Goal: Information Seeking & Learning: Find specific fact

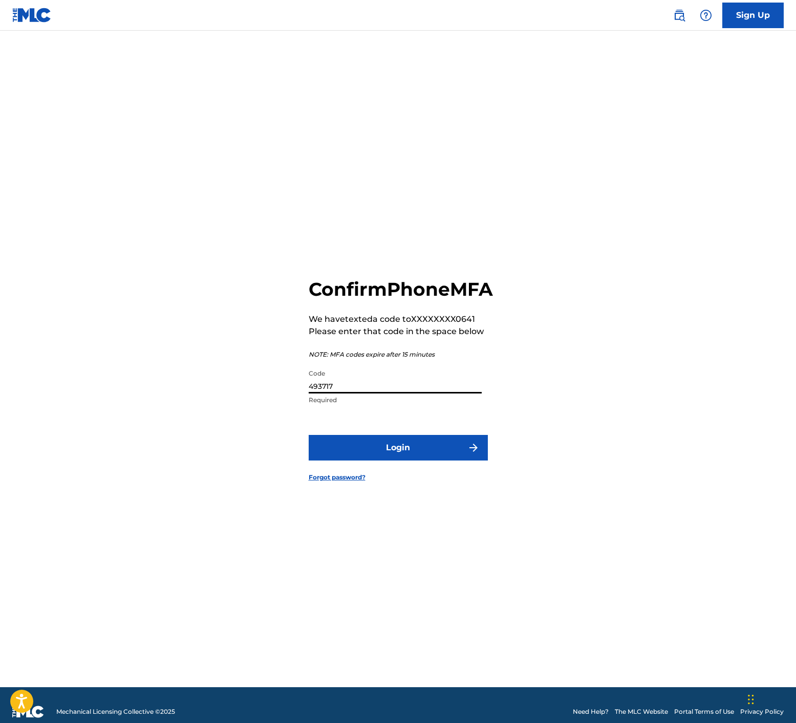
type input "493717"
click at [358, 460] on button "Login" at bounding box center [398, 448] width 179 height 26
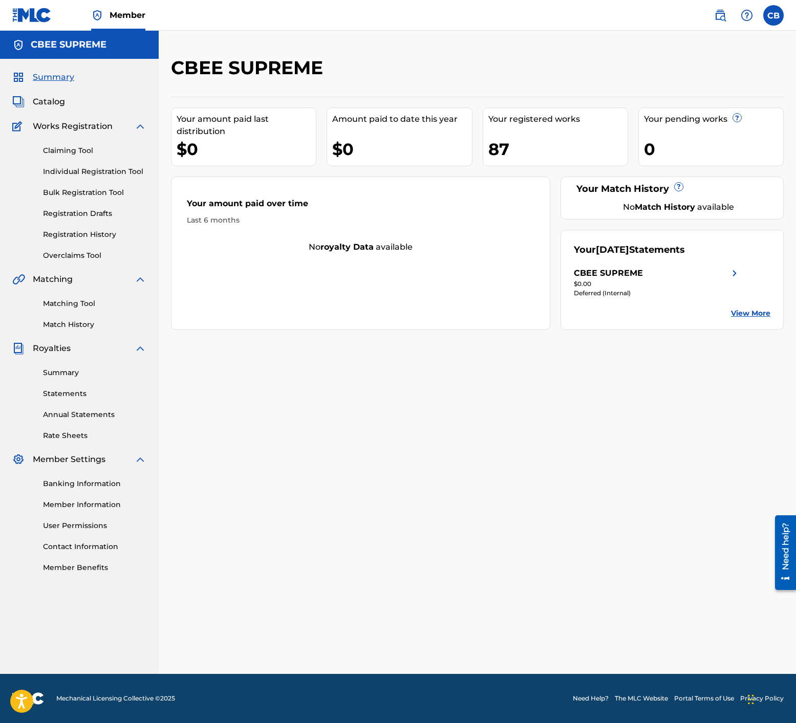
click at [67, 233] on link "Registration History" at bounding box center [94, 234] width 103 height 11
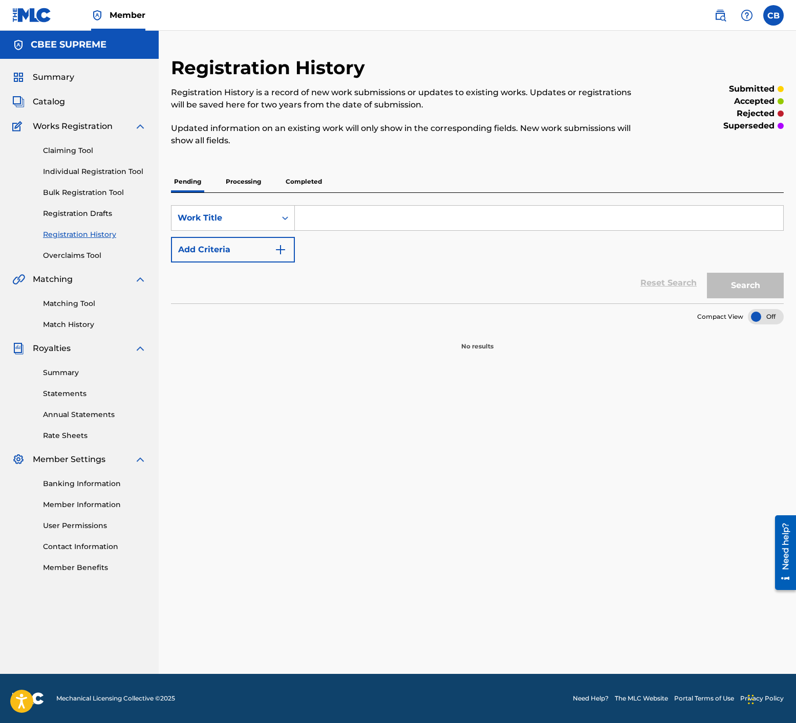
click at [320, 178] on p "Completed" at bounding box center [304, 182] width 42 height 22
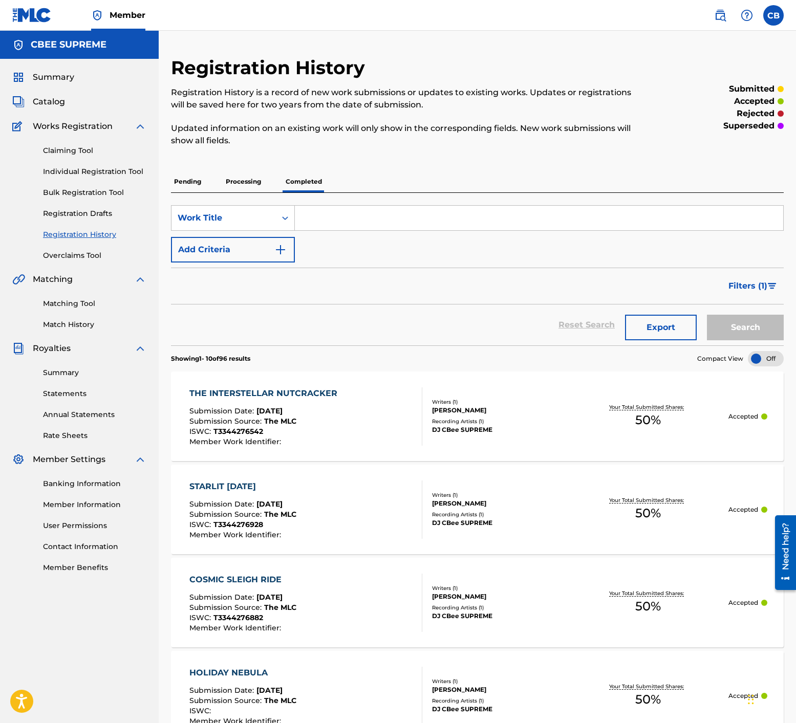
click at [241, 394] on div "THE INTERSTELLAR NUTCRACKER" at bounding box center [265, 394] width 153 height 12
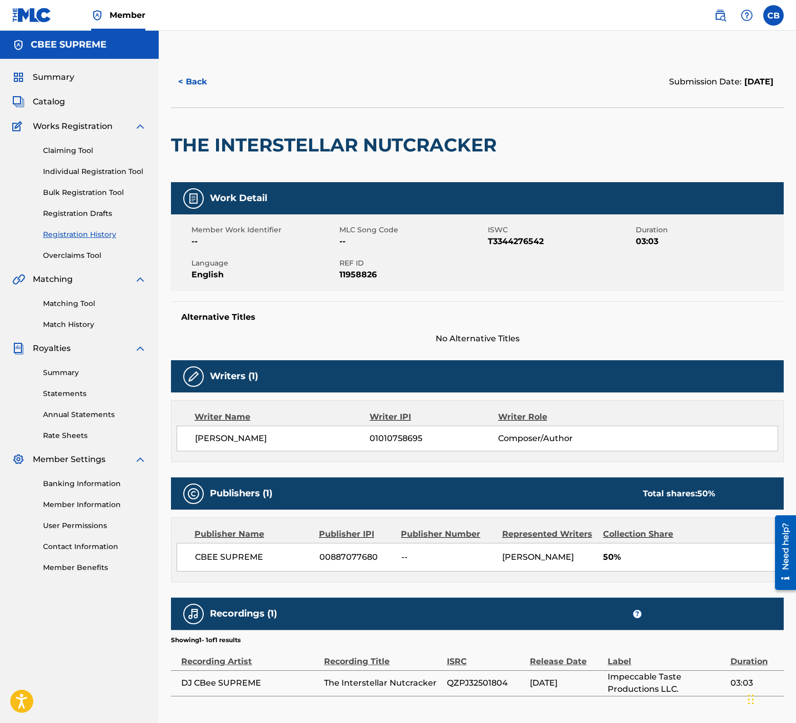
click at [187, 75] on button "< Back" at bounding box center [201, 82] width 61 height 26
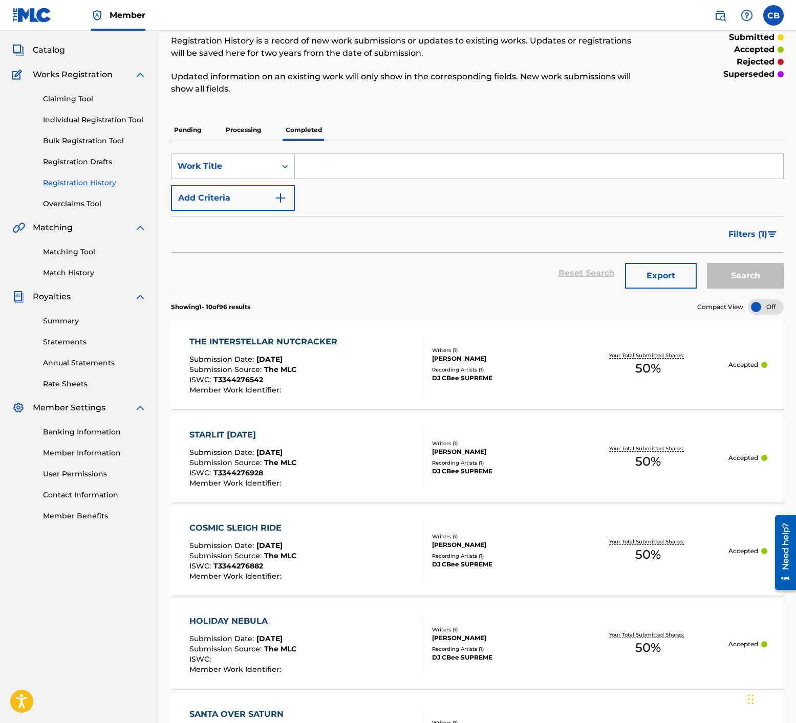
scroll to position [57, 0]
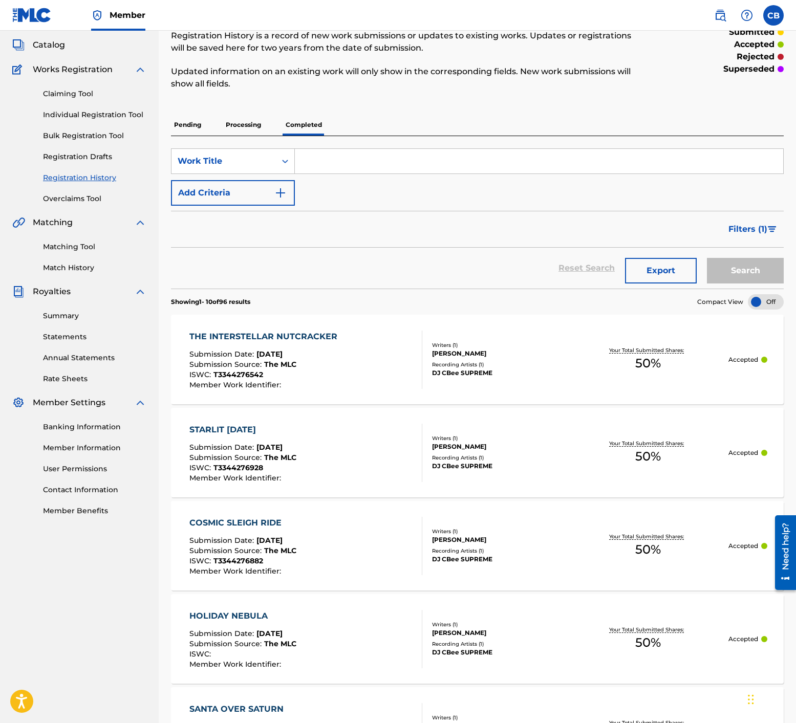
click at [272, 427] on div "STARLIT [DATE]" at bounding box center [242, 430] width 107 height 12
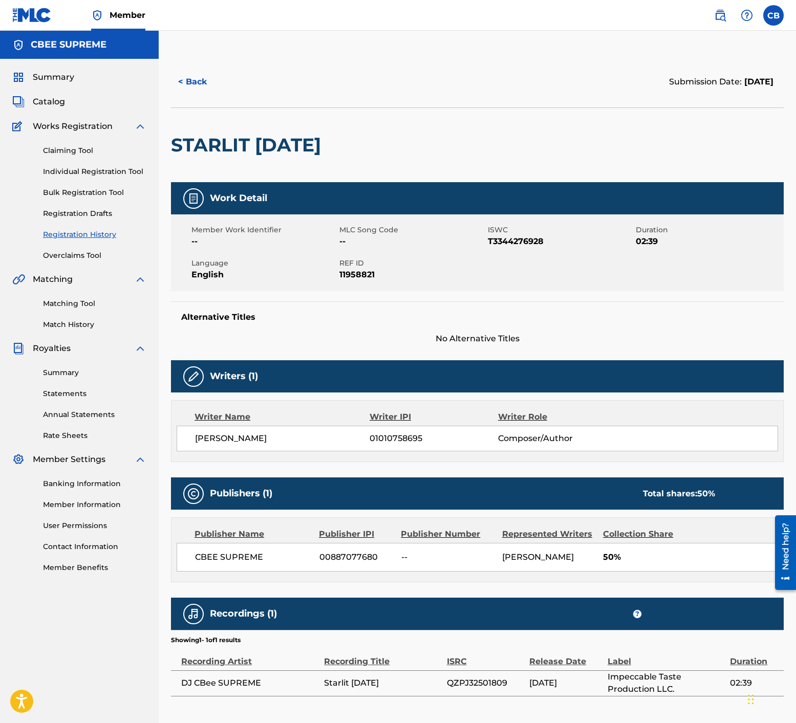
click at [197, 81] on button "< Back" at bounding box center [201, 82] width 61 height 26
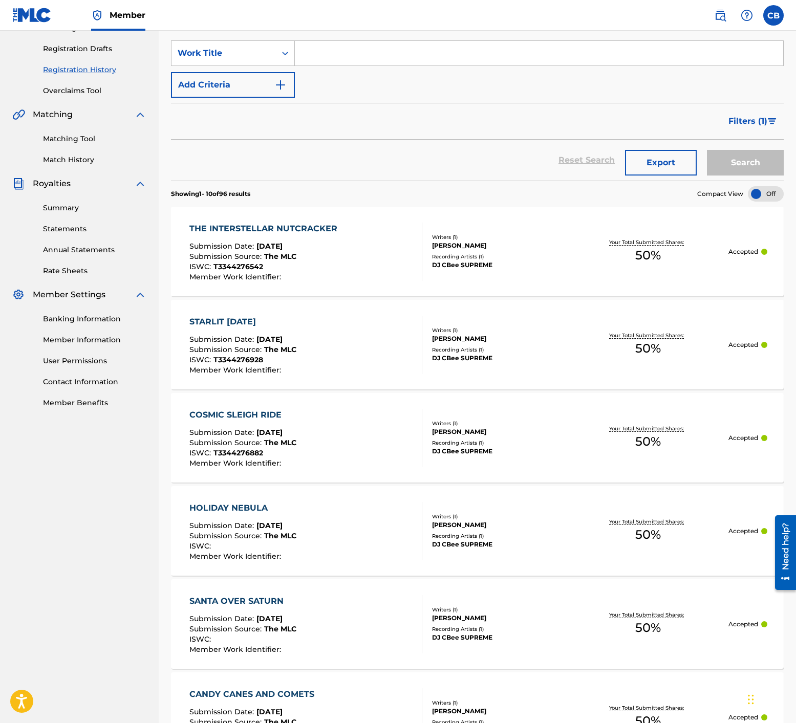
scroll to position [165, 0]
click at [248, 414] on div "COSMIC SLEIGH RIDE" at bounding box center [242, 415] width 107 height 12
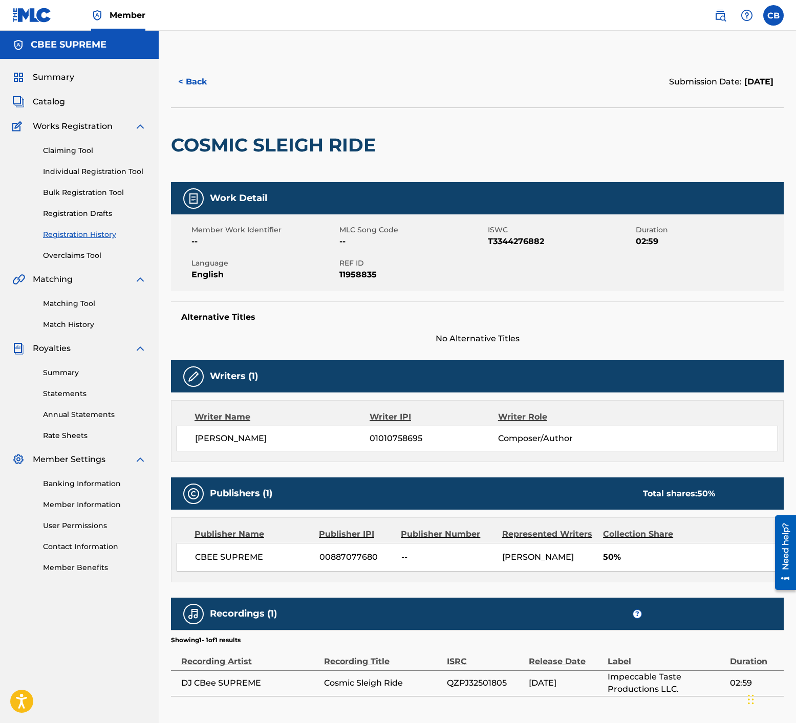
click at [192, 82] on button "< Back" at bounding box center [201, 82] width 61 height 26
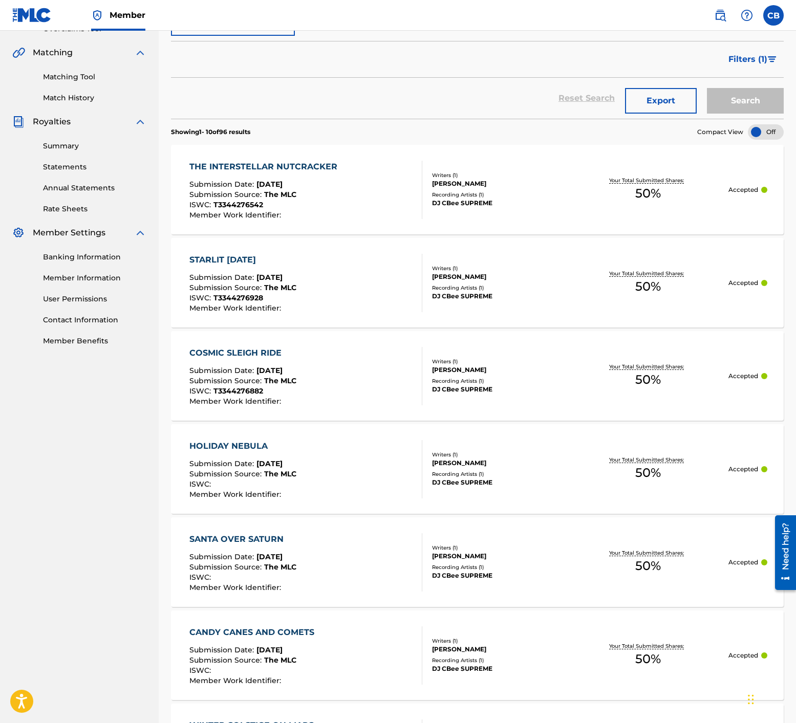
scroll to position [229, 0]
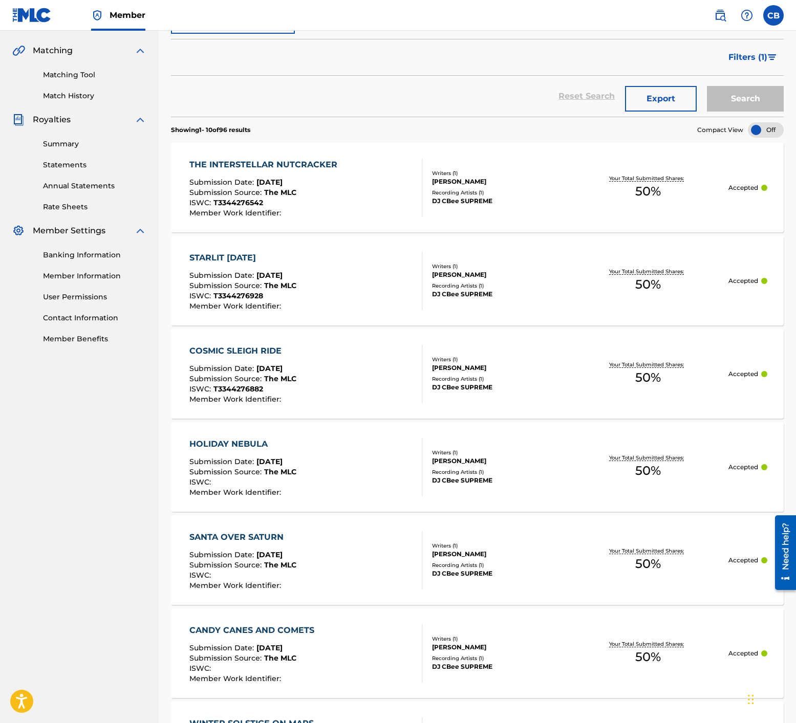
click at [246, 440] on div "HOLIDAY NEBULA" at bounding box center [242, 444] width 107 height 12
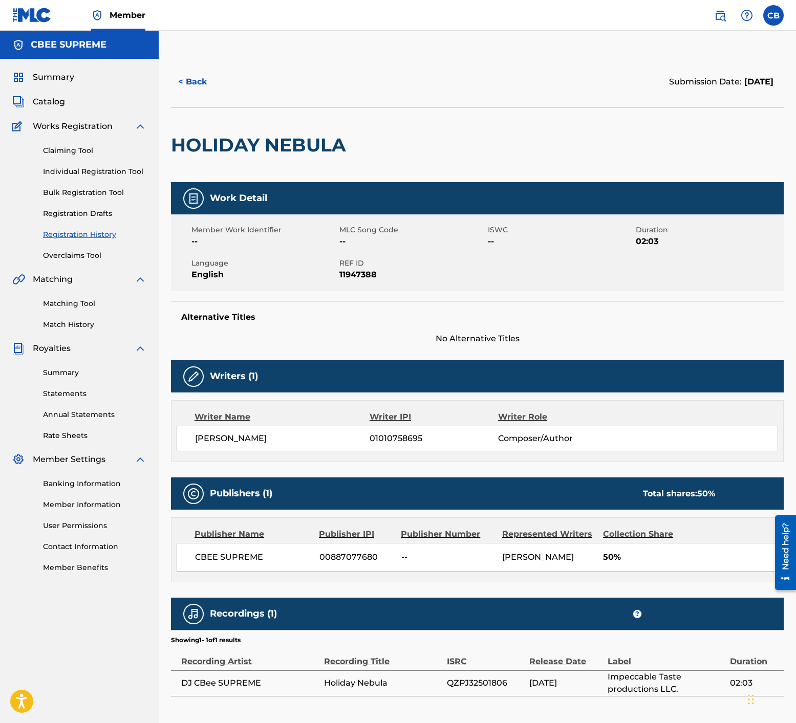
click at [186, 79] on button "< Back" at bounding box center [201, 82] width 61 height 26
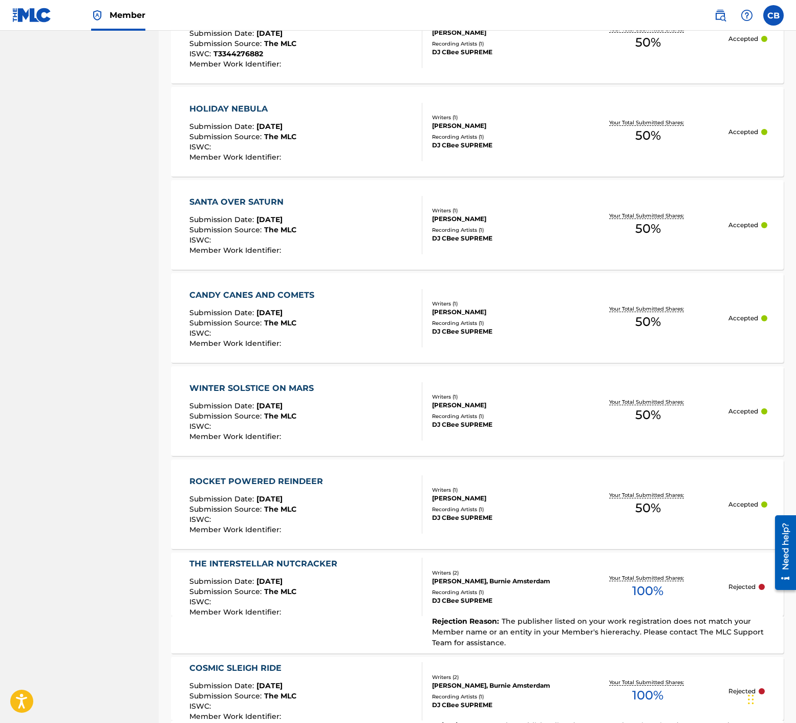
scroll to position [566, 0]
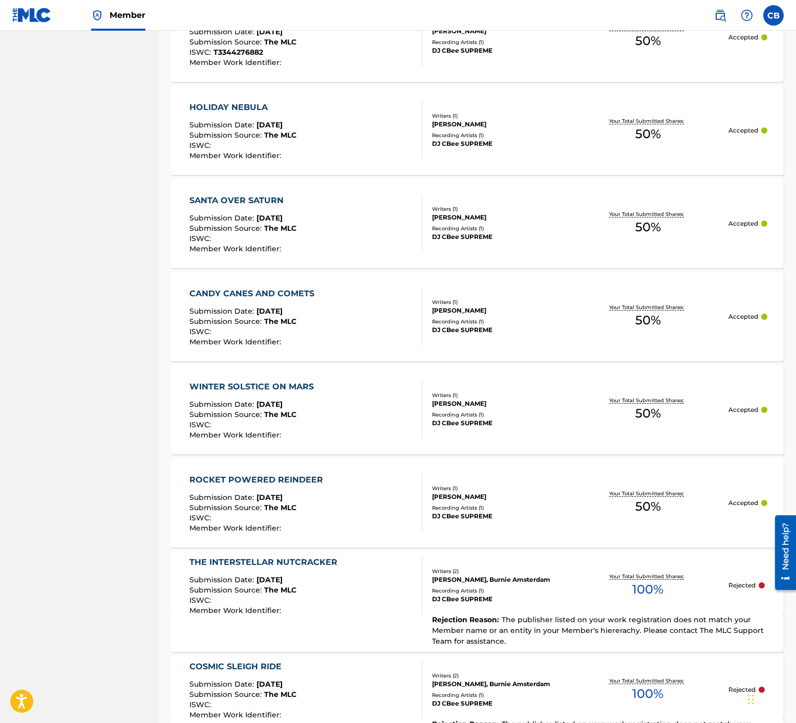
click at [231, 293] on div "CANDY CANES AND COMETS" at bounding box center [254, 294] width 130 height 12
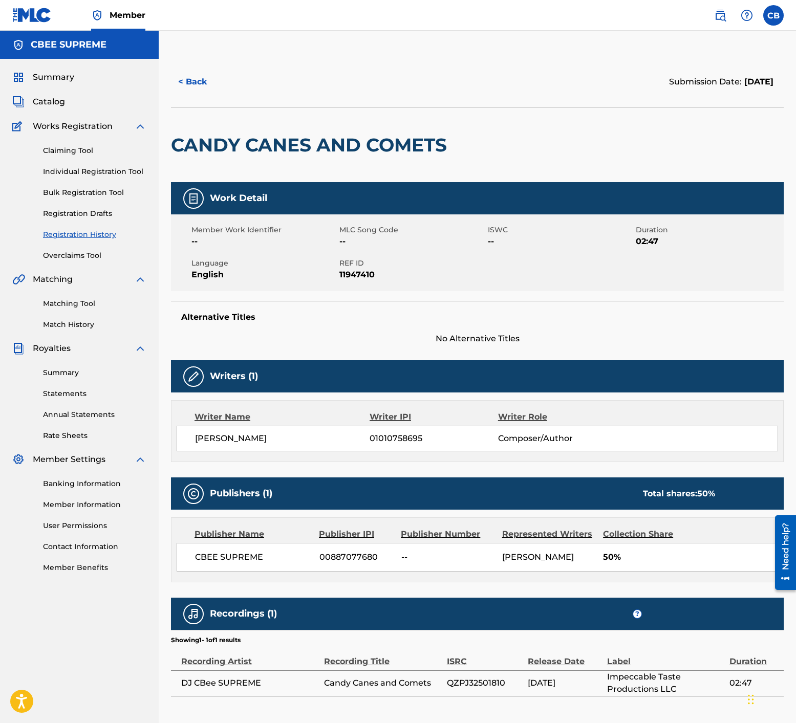
click at [40, 107] on span "Catalog" at bounding box center [49, 102] width 32 height 12
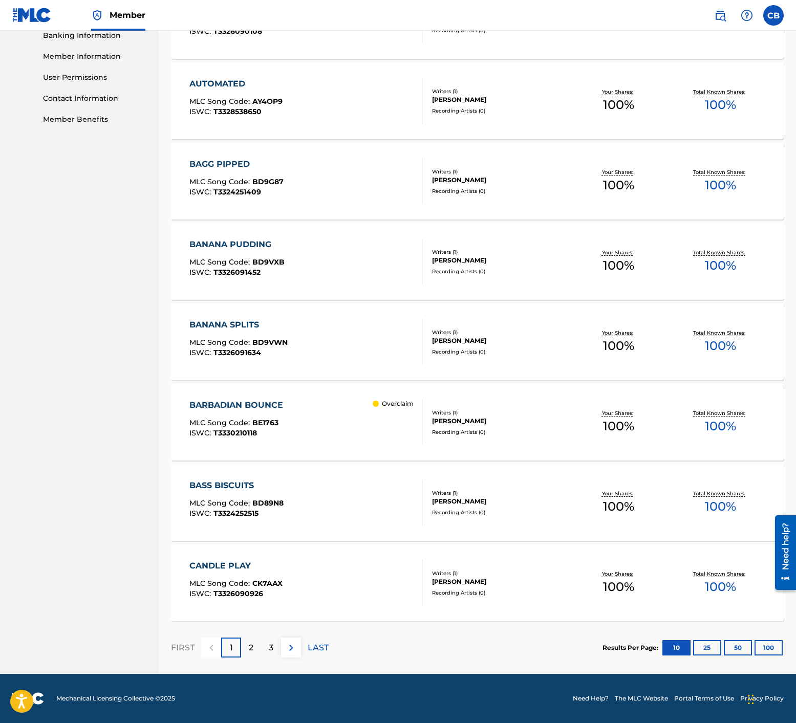
scroll to position [448, 0]
click at [255, 644] on div "2" at bounding box center [251, 648] width 20 height 20
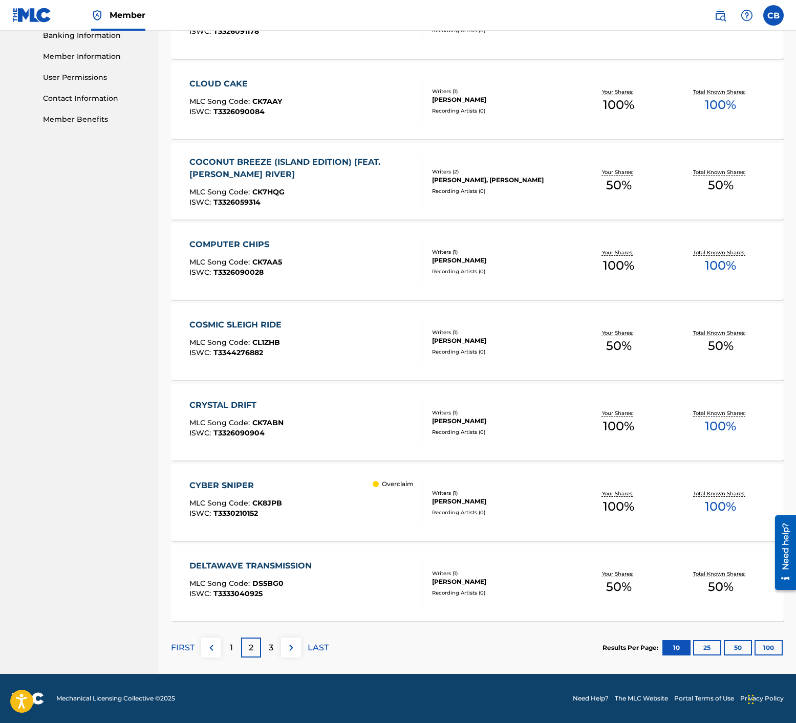
click at [269, 644] on p "3" at bounding box center [271, 648] width 5 height 12
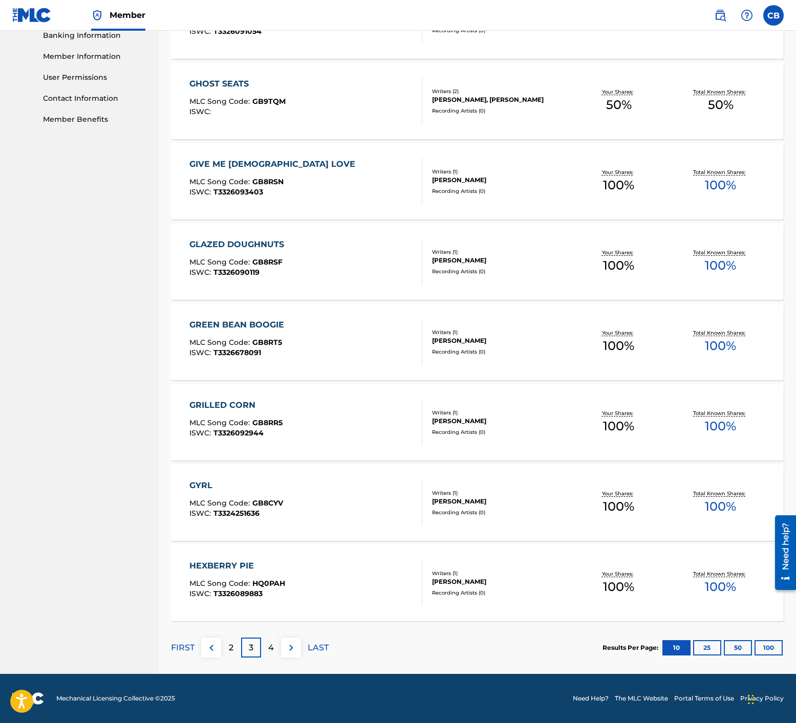
click at [272, 647] on p "4" at bounding box center [271, 648] width 6 height 12
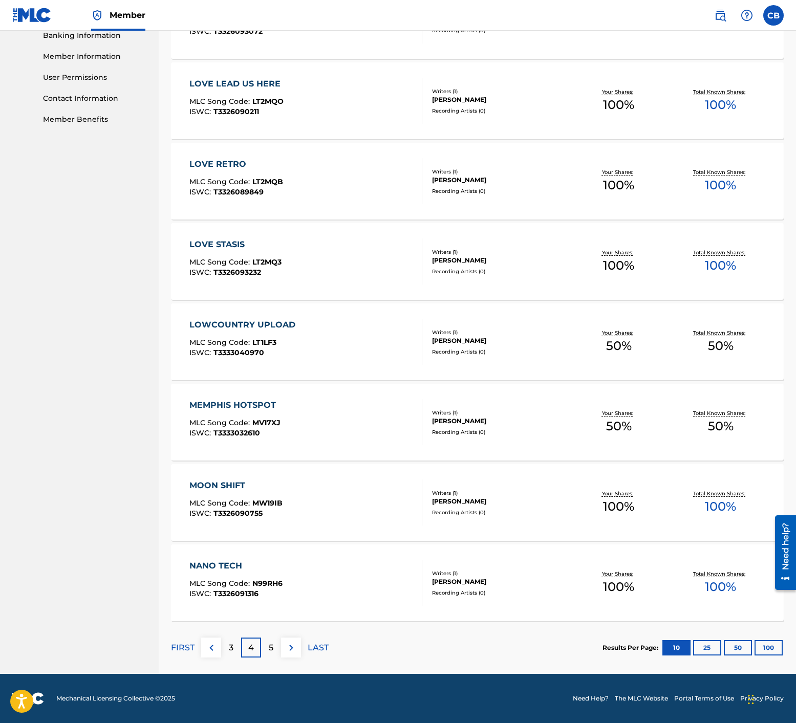
click at [274, 649] on div "5" at bounding box center [271, 648] width 20 height 20
click at [274, 647] on div "6" at bounding box center [271, 648] width 20 height 20
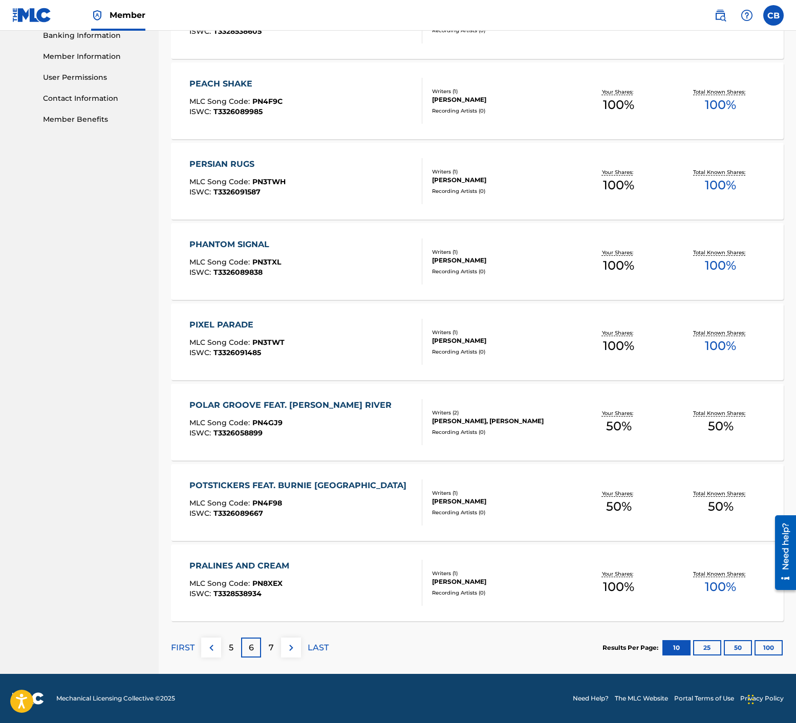
click at [269, 646] on p "7" at bounding box center [271, 648] width 5 height 12
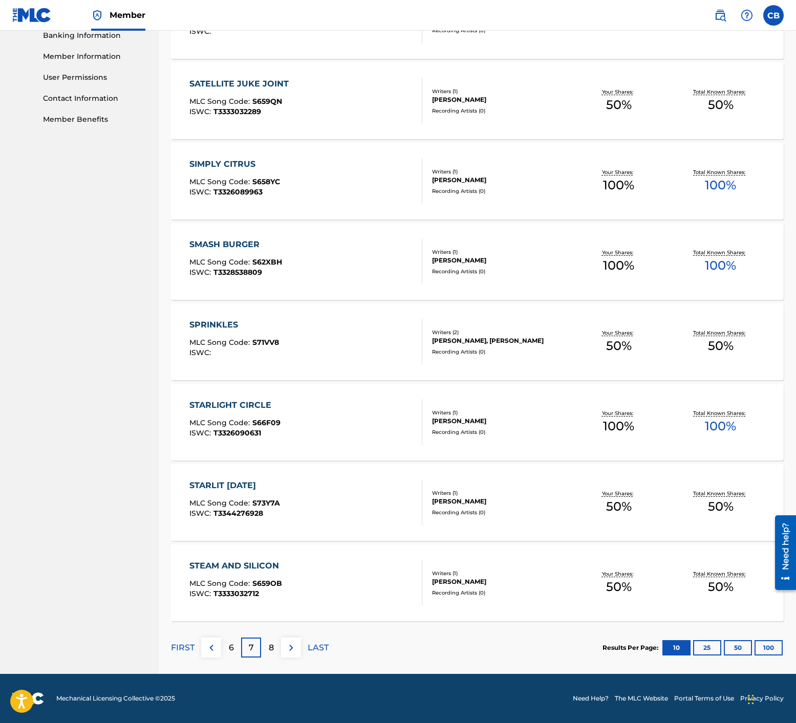
click at [269, 646] on p "8" at bounding box center [271, 648] width 5 height 12
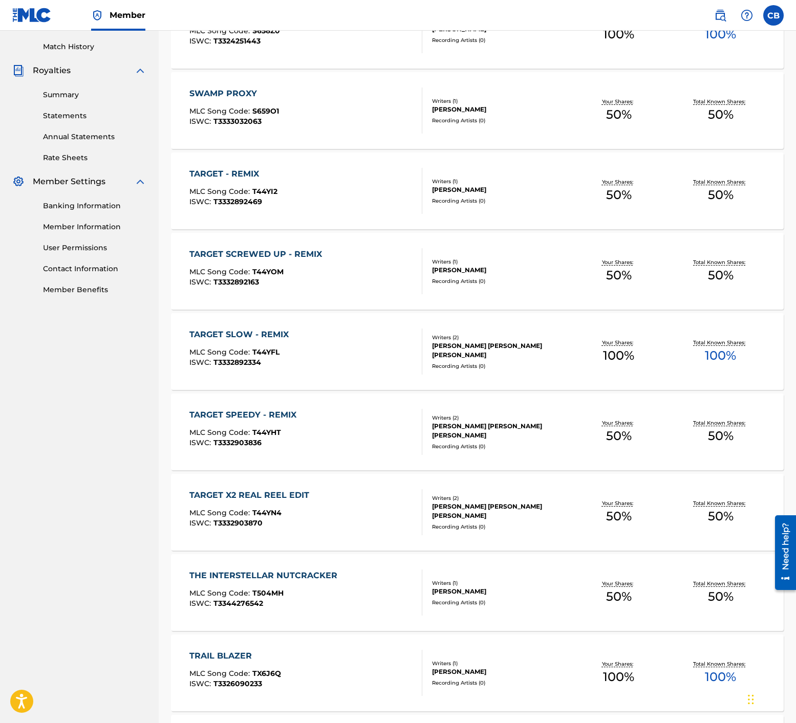
scroll to position [278, 0]
click at [268, 573] on div "THE INTERSTELLAR NUTCRACKER" at bounding box center [265, 575] width 153 height 12
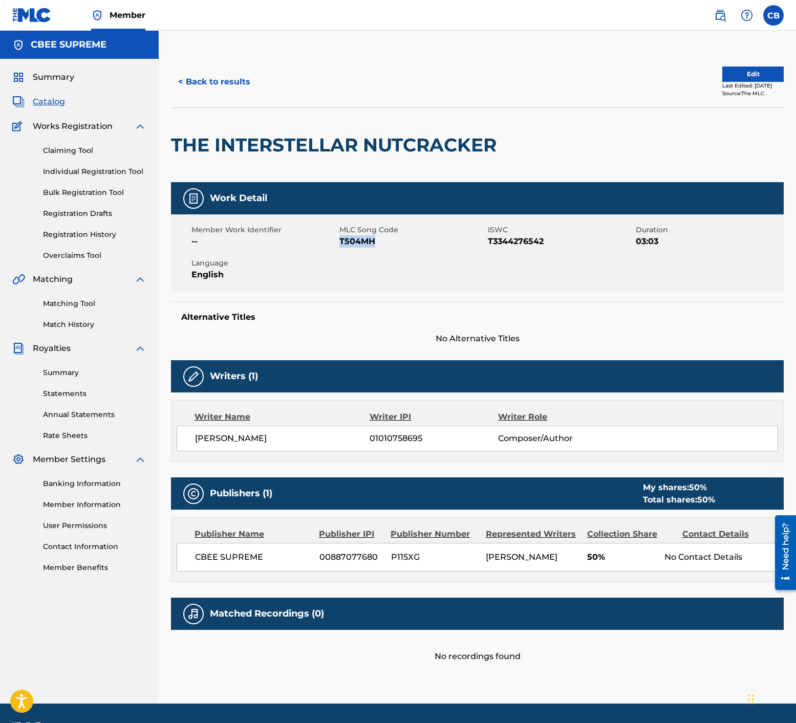
drag, startPoint x: 376, startPoint y: 242, endPoint x: 340, endPoint y: 241, distance: 35.8
click at [340, 241] on span "T504MH" at bounding box center [411, 241] width 145 height 12
copy span "T504MH"
click at [209, 78] on button "< Back to results" at bounding box center [214, 82] width 87 height 26
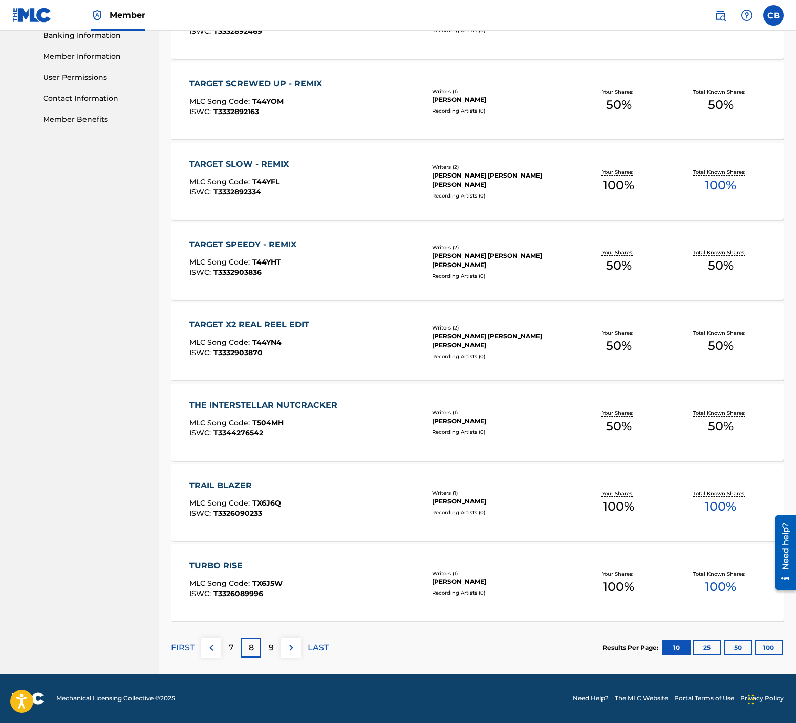
scroll to position [448, 0]
click at [225, 648] on div "7" at bounding box center [231, 648] width 20 height 20
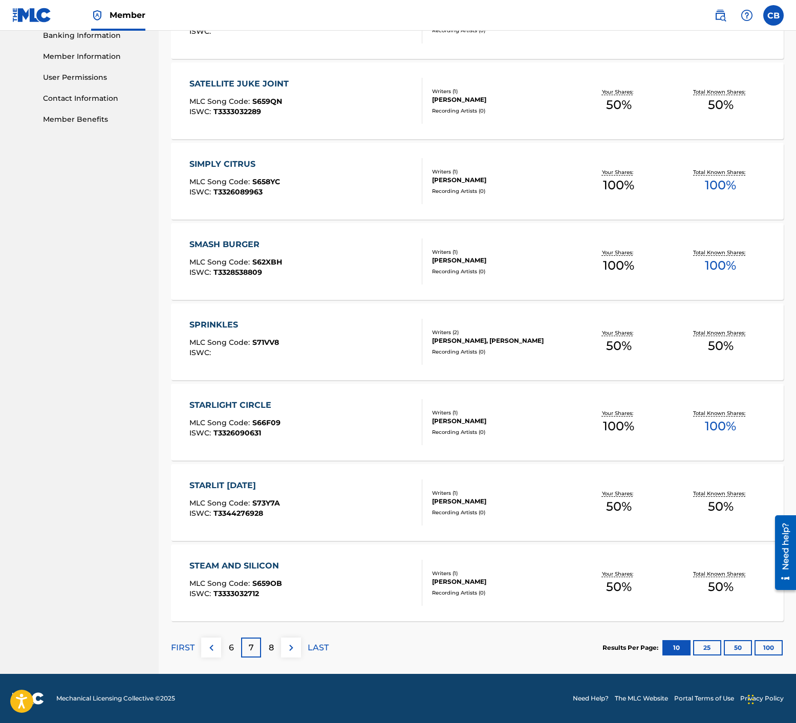
click at [227, 648] on div "6" at bounding box center [231, 648] width 20 height 20
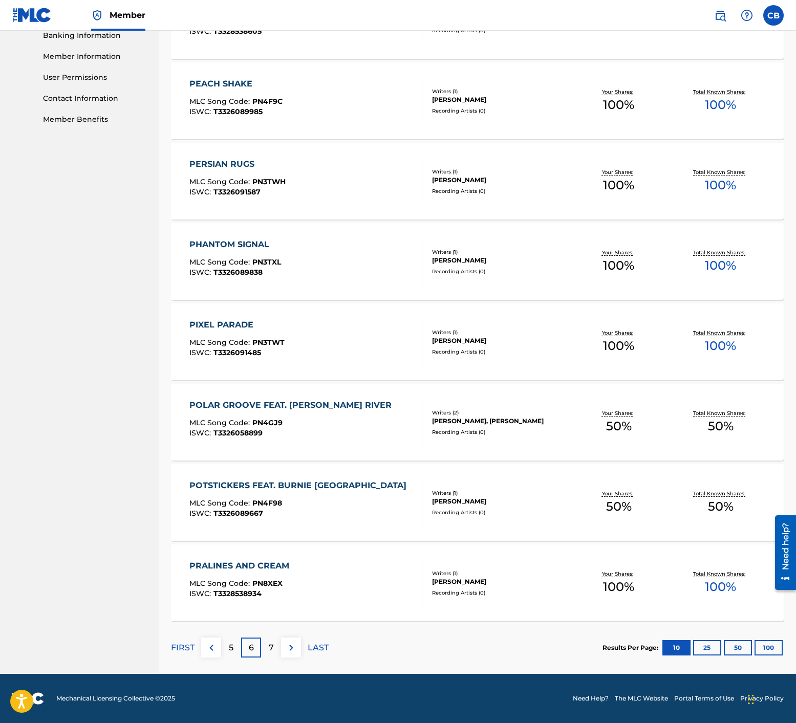
scroll to position [449, 0]
click at [228, 648] on div "5" at bounding box center [231, 648] width 20 height 20
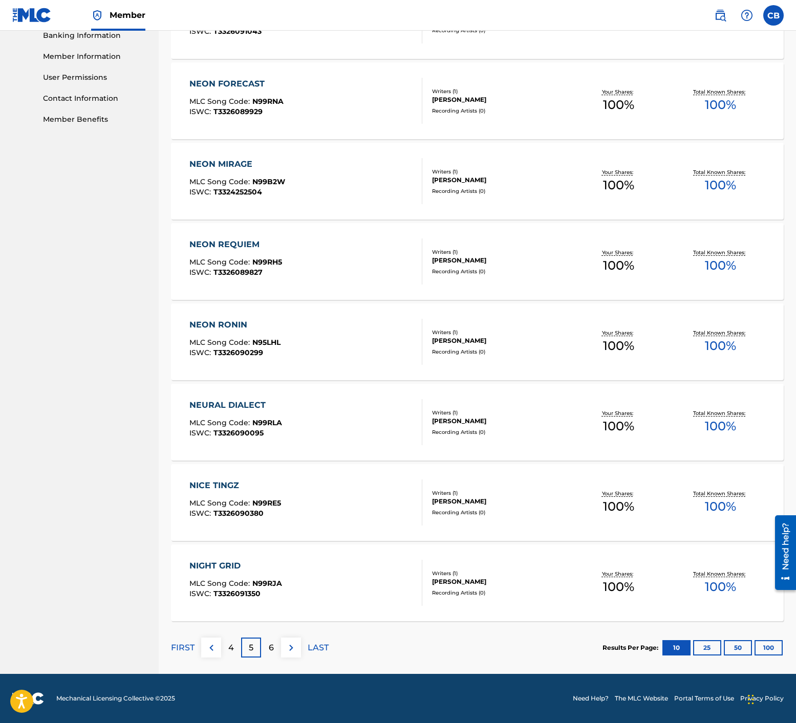
scroll to position [0, 0]
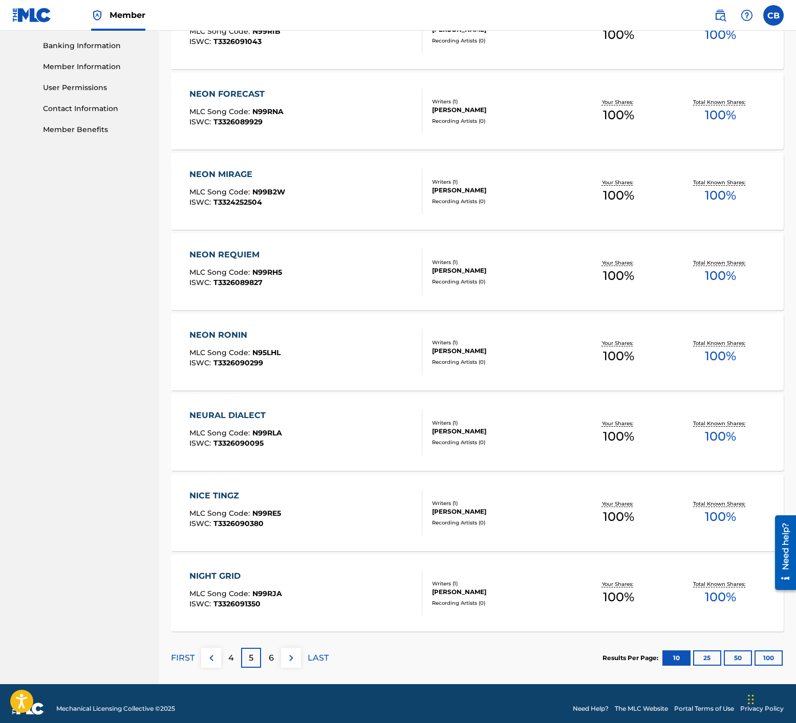
click at [228, 648] on div "4" at bounding box center [231, 658] width 20 height 20
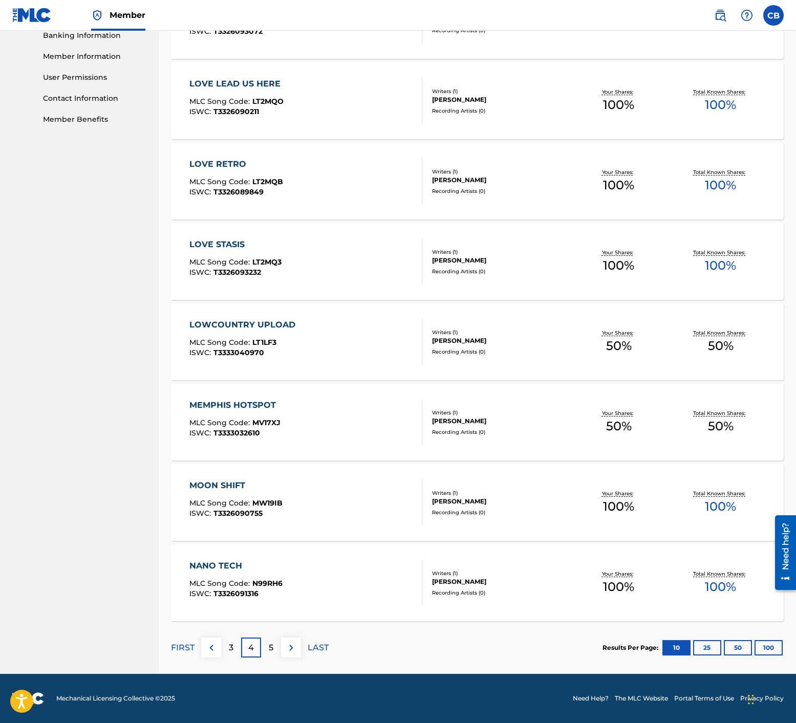
scroll to position [448, 0]
click at [228, 648] on div "3" at bounding box center [231, 648] width 20 height 20
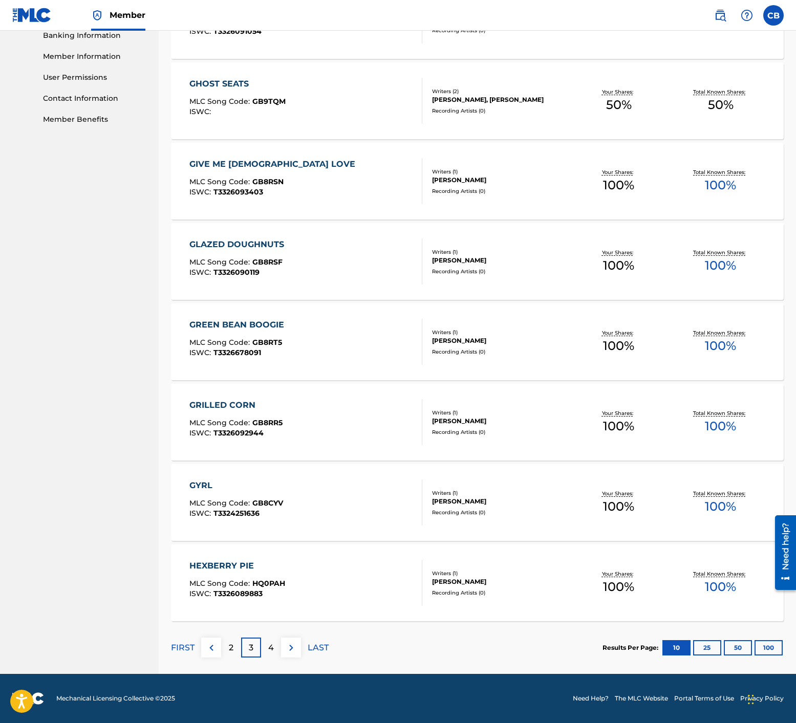
click at [228, 648] on div "2" at bounding box center [231, 648] width 20 height 20
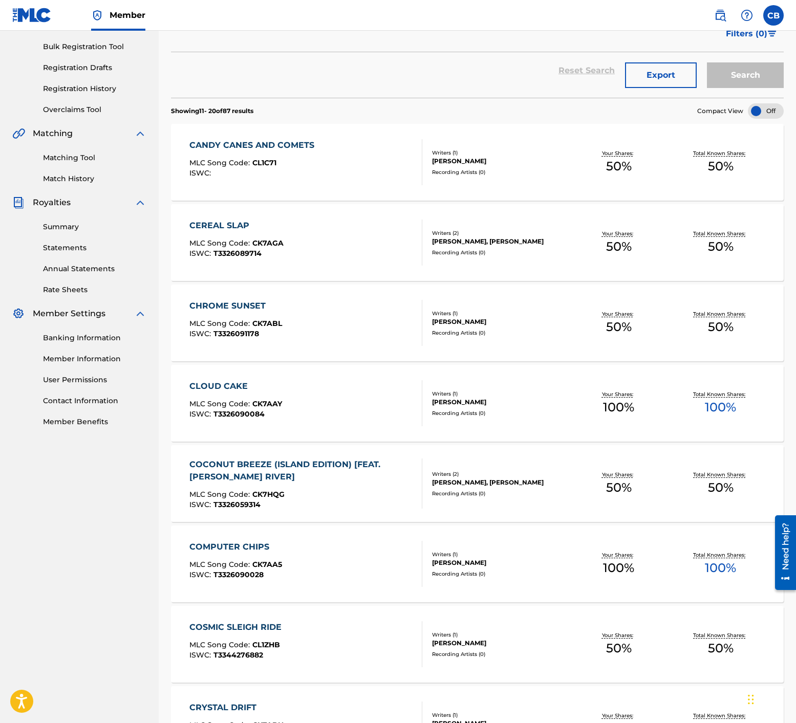
scroll to position [148, 0]
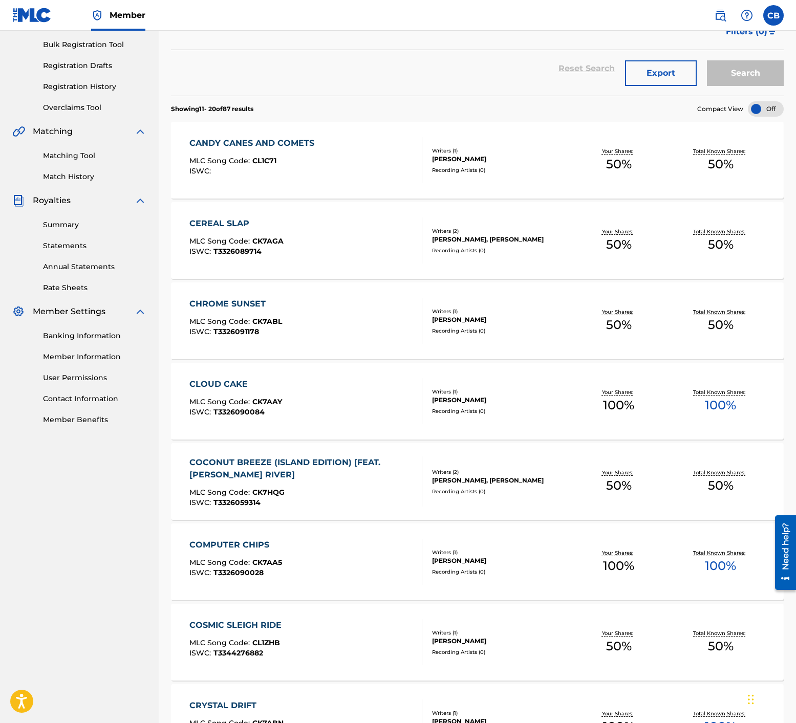
click at [226, 622] on div "COSMIC SLEIGH RIDE" at bounding box center [237, 625] width 97 height 12
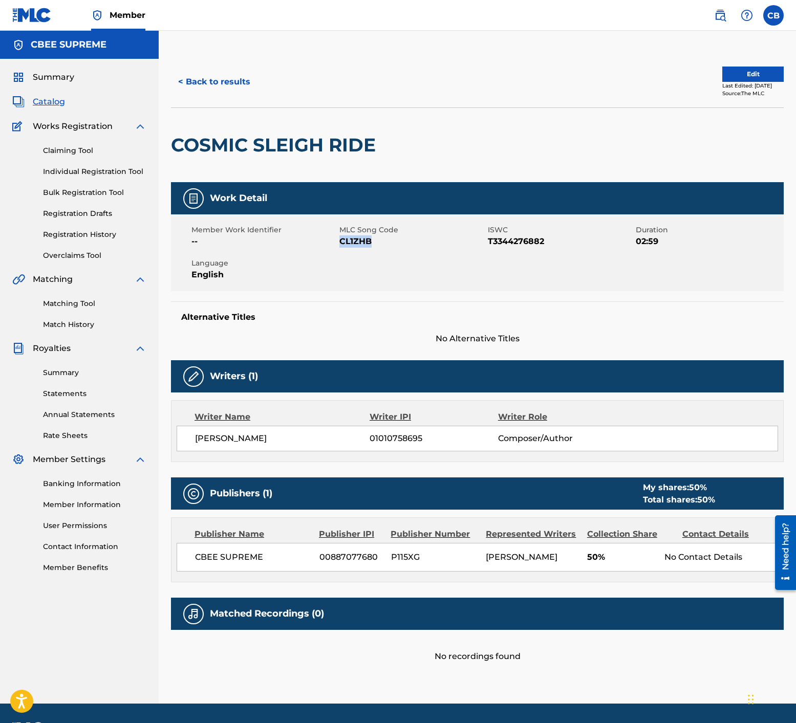
drag, startPoint x: 371, startPoint y: 239, endPoint x: 339, endPoint y: 241, distance: 31.8
click at [339, 241] on span "CL1ZHB" at bounding box center [411, 241] width 145 height 12
copy span "CL1ZHB"
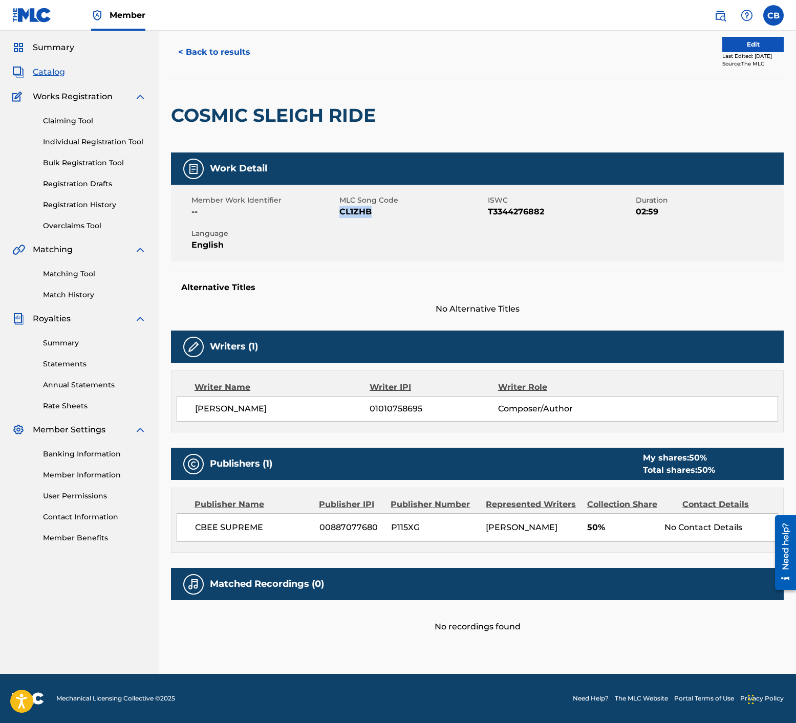
scroll to position [41, 0]
click at [203, 39] on button "< Back to results" at bounding box center [214, 52] width 87 height 26
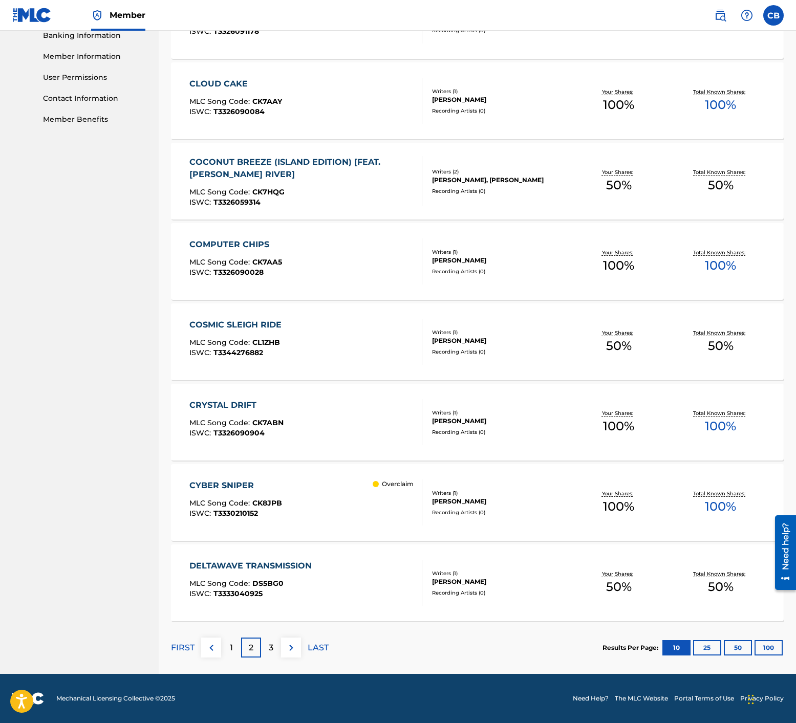
scroll to position [448, 0]
click at [274, 650] on div "3" at bounding box center [271, 648] width 20 height 20
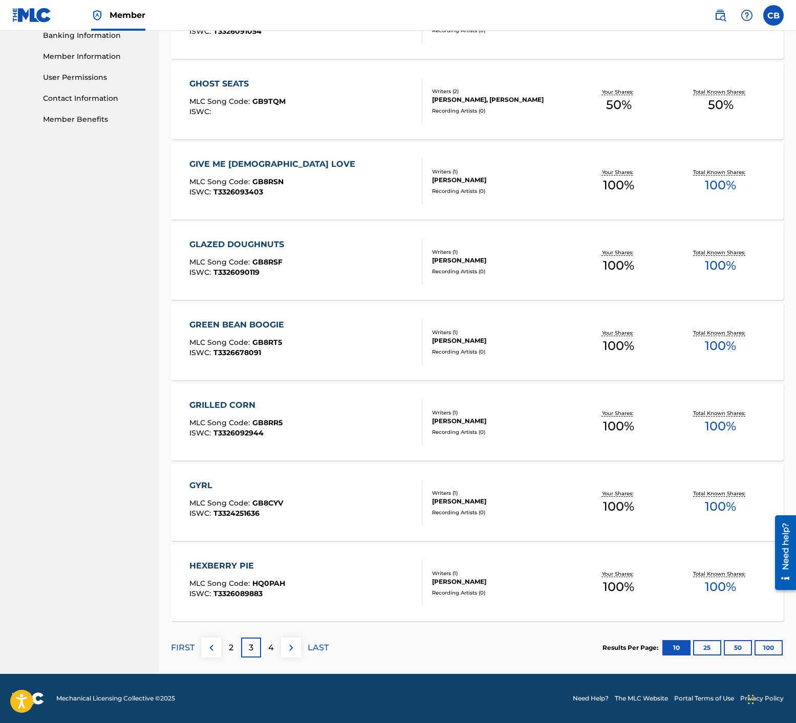
scroll to position [449, 0]
click at [277, 645] on div "4" at bounding box center [271, 648] width 20 height 20
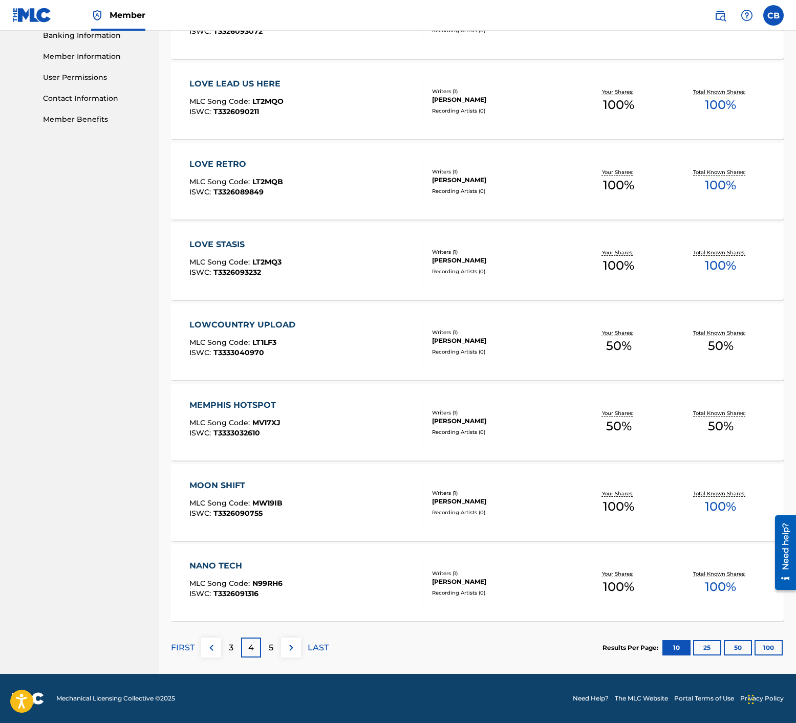
scroll to position [448, 0]
click at [272, 644] on p "5" at bounding box center [271, 648] width 5 height 12
click at [272, 644] on p "6" at bounding box center [271, 648] width 5 height 12
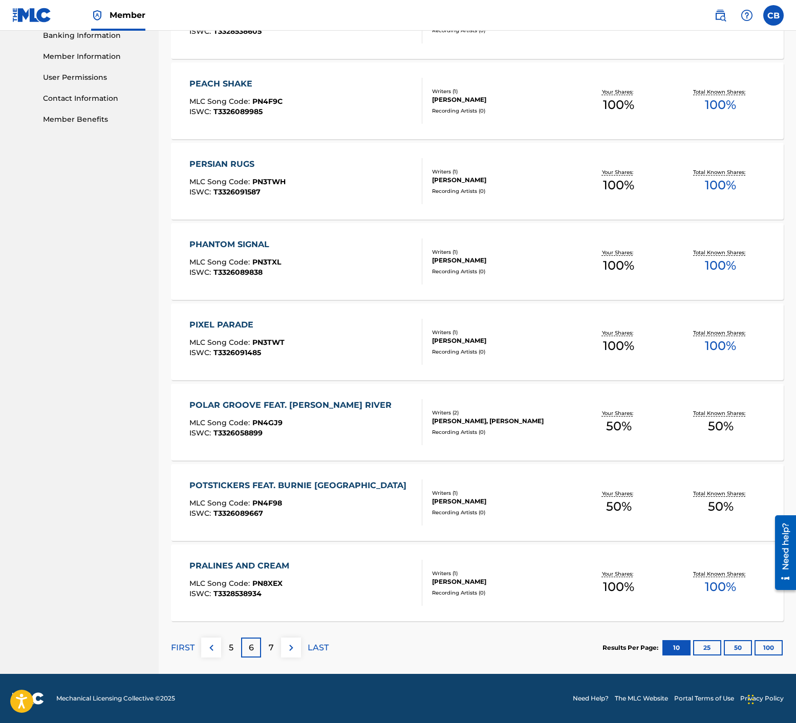
click at [272, 644] on p "7" at bounding box center [271, 648] width 5 height 12
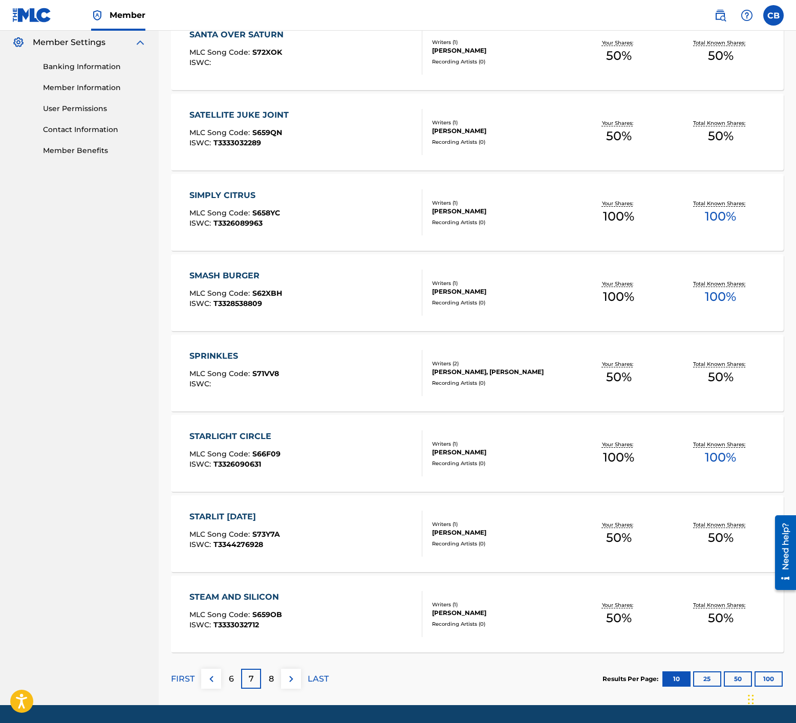
scroll to position [420, 0]
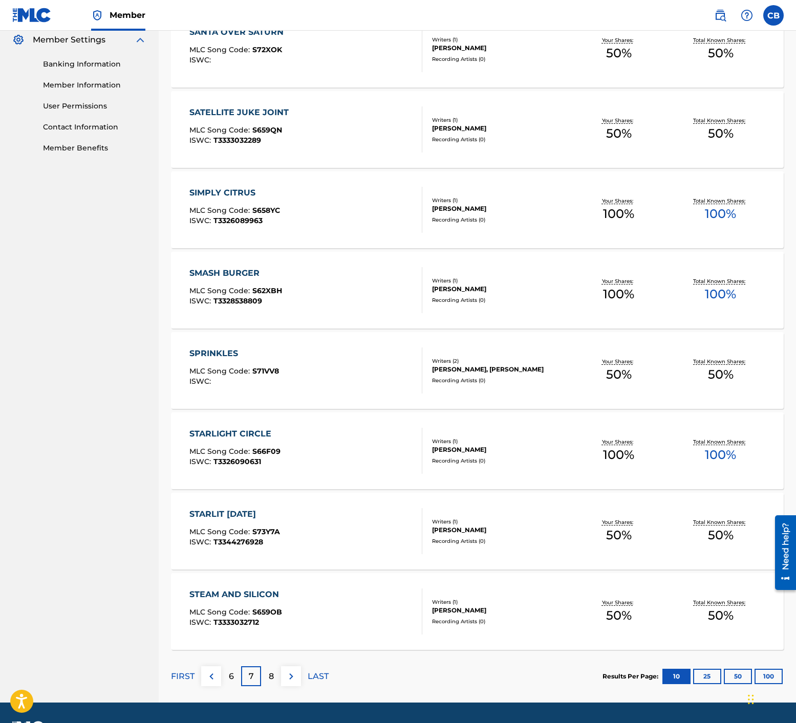
click at [251, 513] on div "STARLIT [DATE]" at bounding box center [234, 514] width 91 height 12
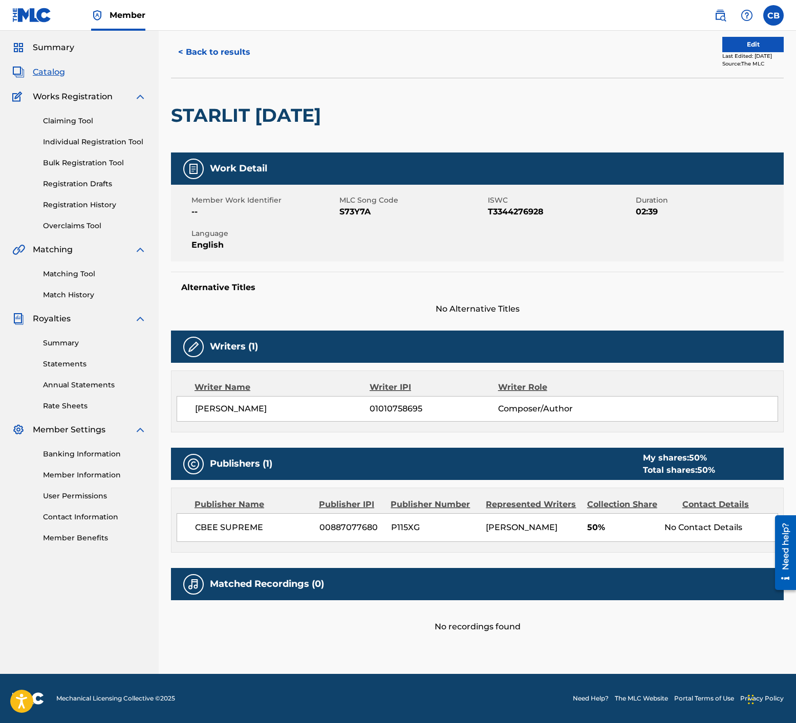
scroll to position [41, 0]
drag, startPoint x: 372, startPoint y: 200, endPoint x: 341, endPoint y: 200, distance: 30.7
click at [341, 206] on span "S73Y7A" at bounding box center [411, 212] width 145 height 12
copy span "S73Y7A"
click at [227, 48] on button "< Back to results" at bounding box center [214, 52] width 87 height 26
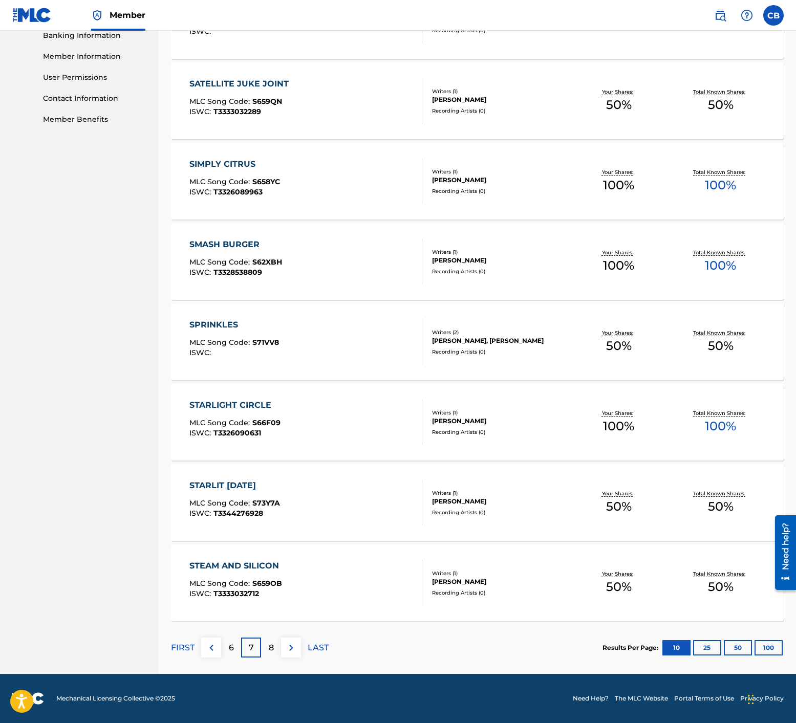
scroll to position [448, 0]
click at [231, 654] on p "6" at bounding box center [231, 648] width 5 height 12
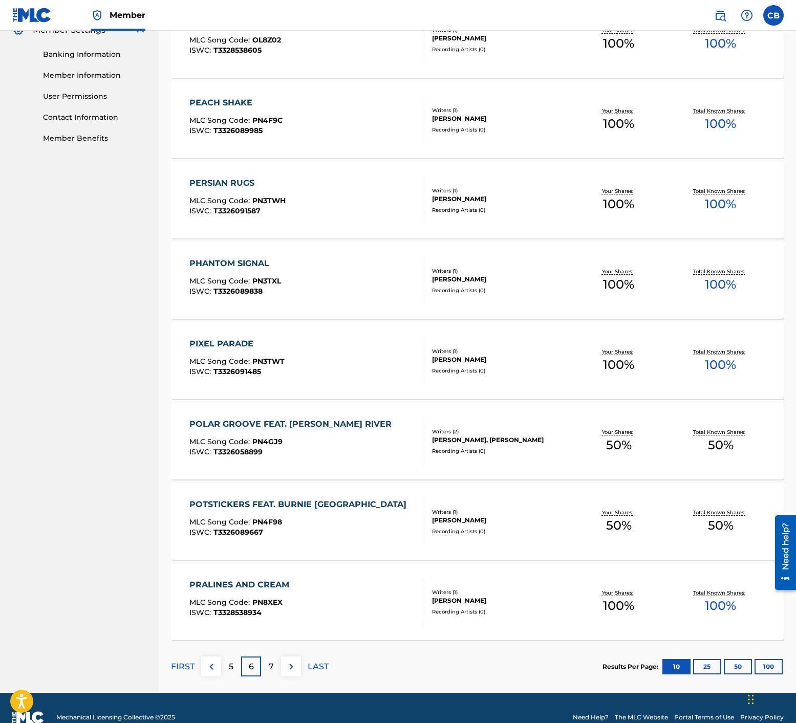
scroll to position [431, 0]
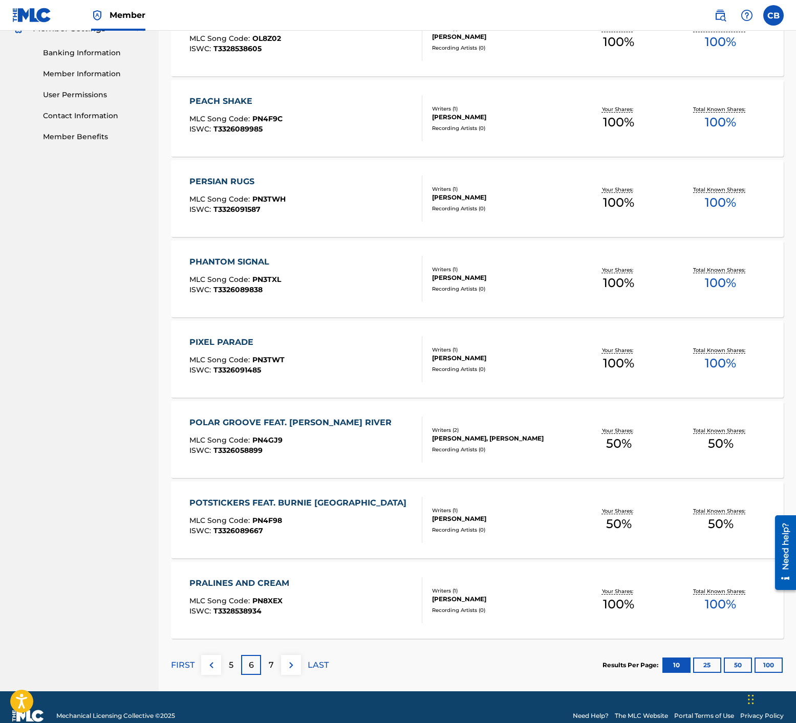
click at [232, 581] on div "PRALINES AND CREAM" at bounding box center [241, 583] width 105 height 12
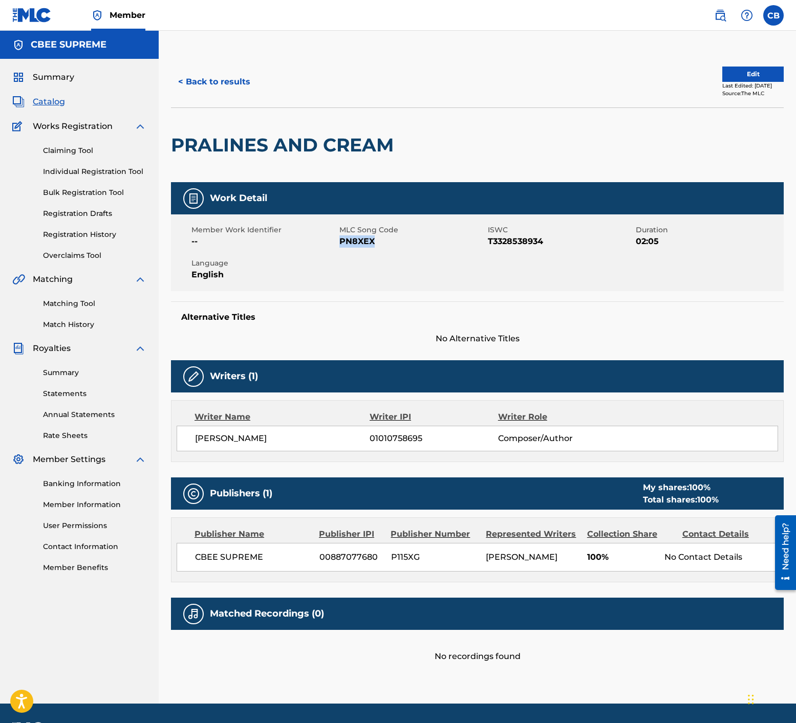
drag, startPoint x: 371, startPoint y: 240, endPoint x: 340, endPoint y: 240, distance: 30.7
click at [340, 240] on span "PN8XEX" at bounding box center [411, 241] width 145 height 12
copy span "PN8XEX"
click at [208, 85] on button "< Back to results" at bounding box center [214, 82] width 87 height 26
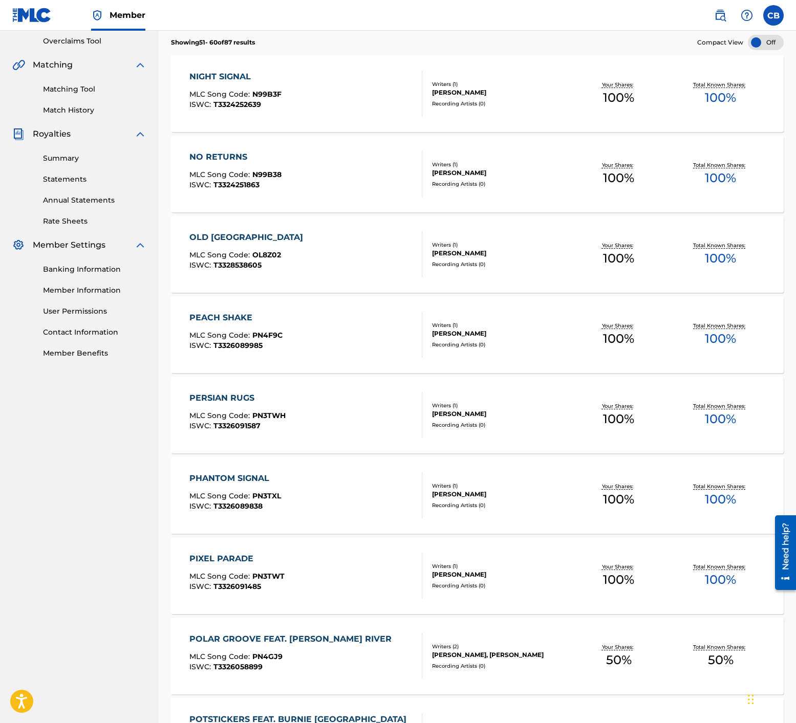
scroll to position [213, 0]
click at [224, 239] on div "OLD [GEOGRAPHIC_DATA]" at bounding box center [248, 238] width 119 height 12
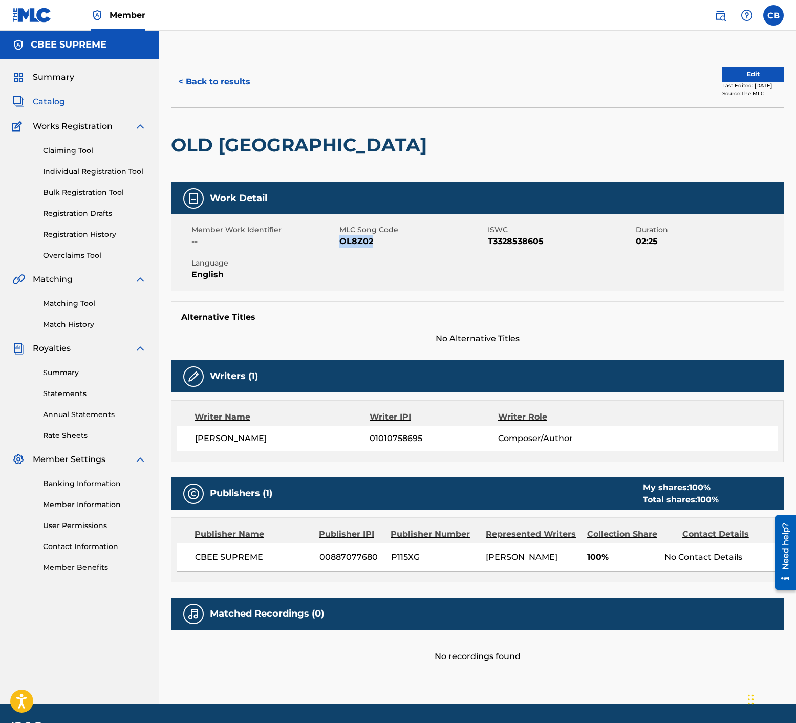
drag, startPoint x: 373, startPoint y: 242, endPoint x: 341, endPoint y: 240, distance: 31.8
click at [341, 240] on span "OL8Z02" at bounding box center [411, 241] width 145 height 12
copy span "OL8Z02"
click at [179, 75] on button "< Back to results" at bounding box center [214, 82] width 87 height 26
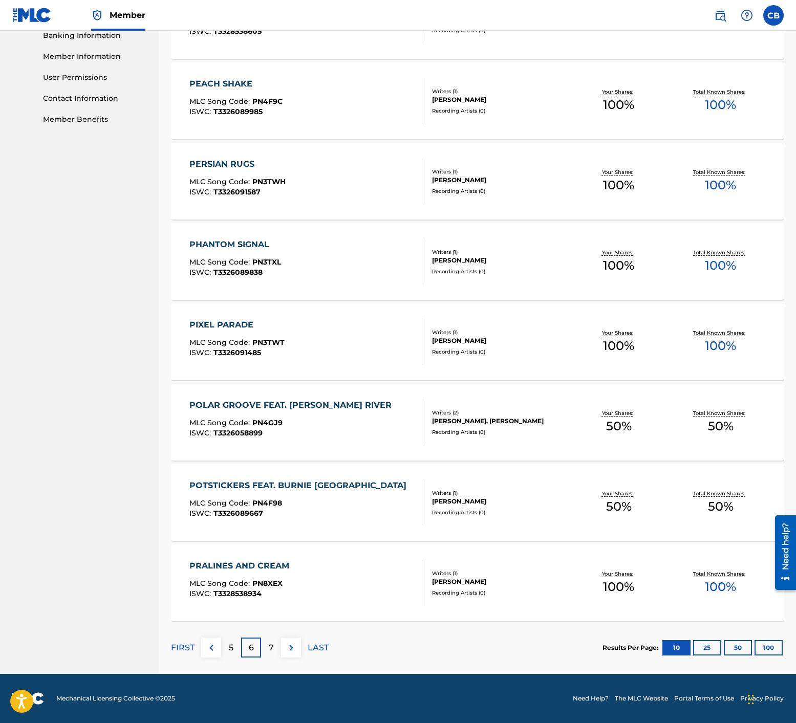
scroll to position [448, 0]
click at [227, 652] on div "5" at bounding box center [231, 648] width 20 height 20
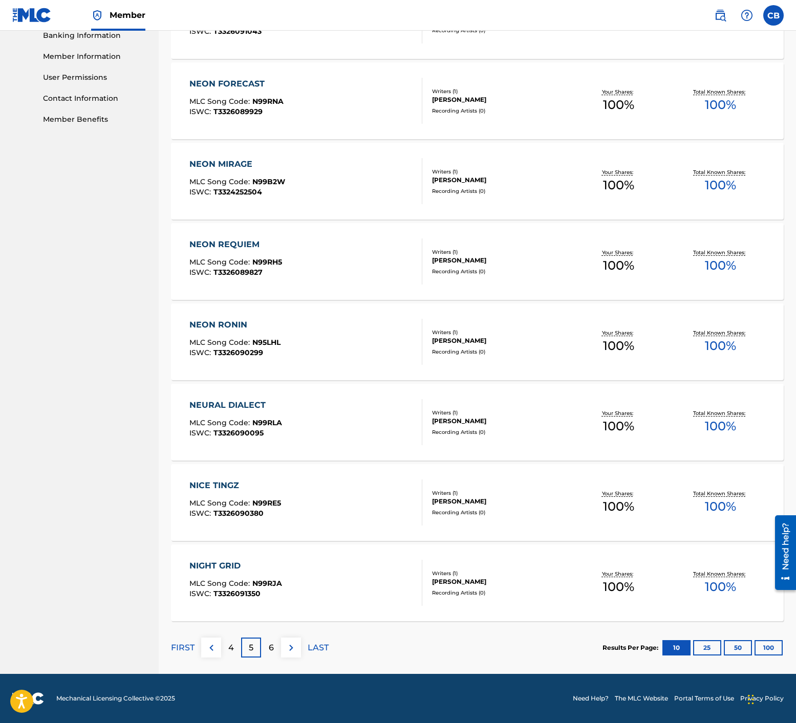
click at [232, 646] on p "4" at bounding box center [231, 648] width 6 height 12
click at [229, 646] on p "3" at bounding box center [231, 648] width 5 height 12
click at [229, 647] on p "2" at bounding box center [231, 648] width 5 height 12
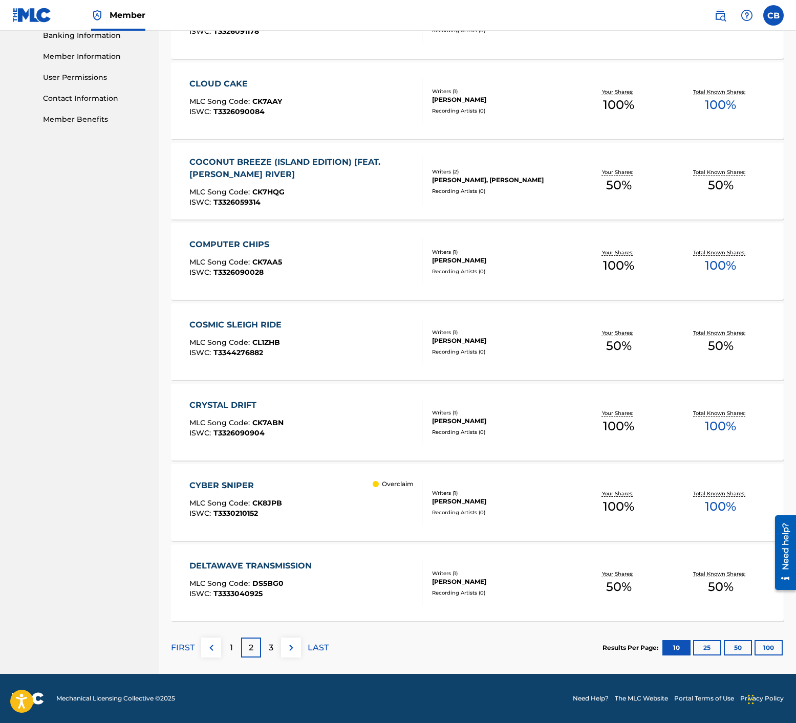
click at [228, 647] on div "1" at bounding box center [231, 648] width 20 height 20
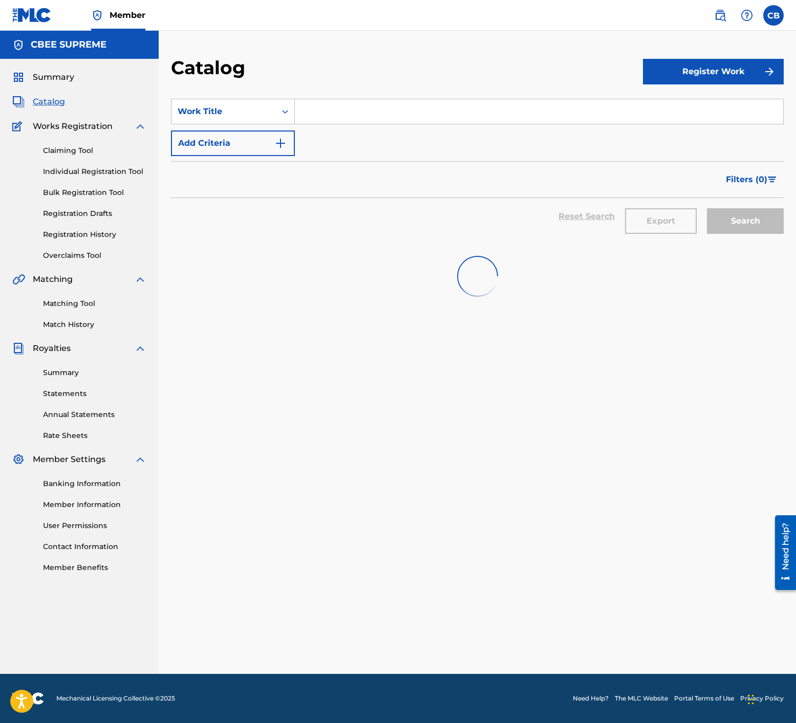
scroll to position [0, 0]
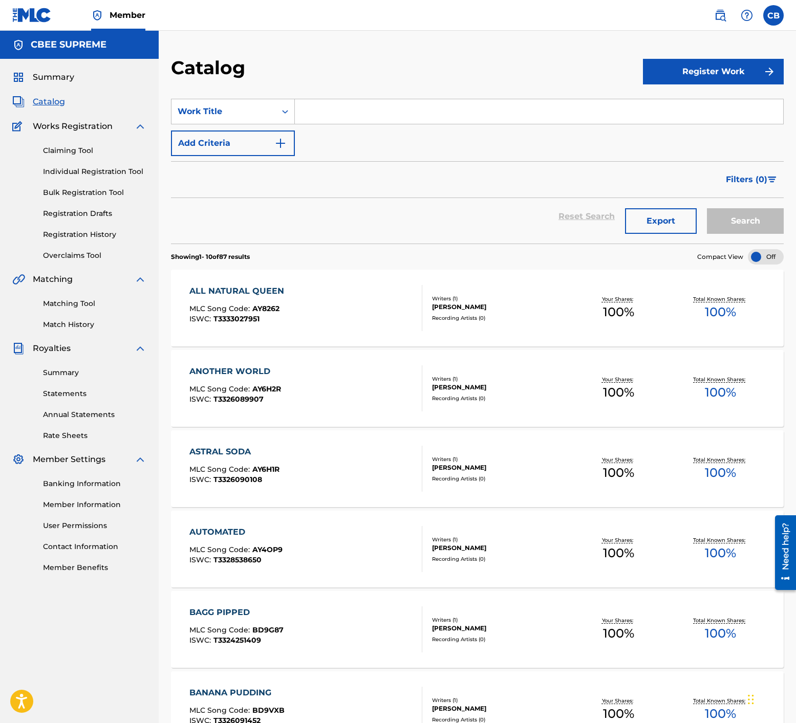
click at [202, 530] on div "AUTOMATED" at bounding box center [235, 532] width 93 height 12
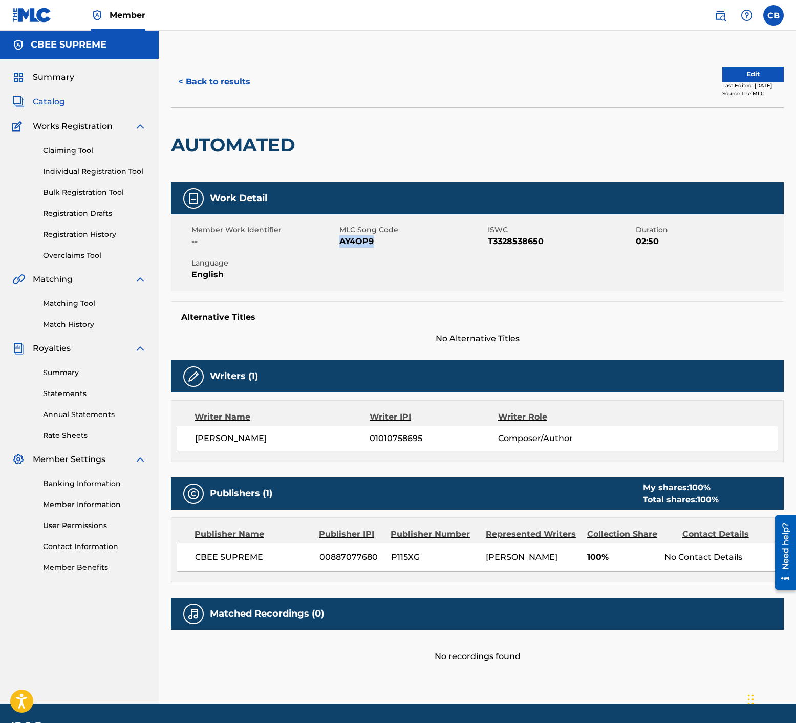
drag, startPoint x: 374, startPoint y: 242, endPoint x: 340, endPoint y: 241, distance: 34.3
click at [340, 241] on span "AY4OP9" at bounding box center [411, 241] width 145 height 12
copy span "AY4OP9"
